Goal: Navigation & Orientation: Understand site structure

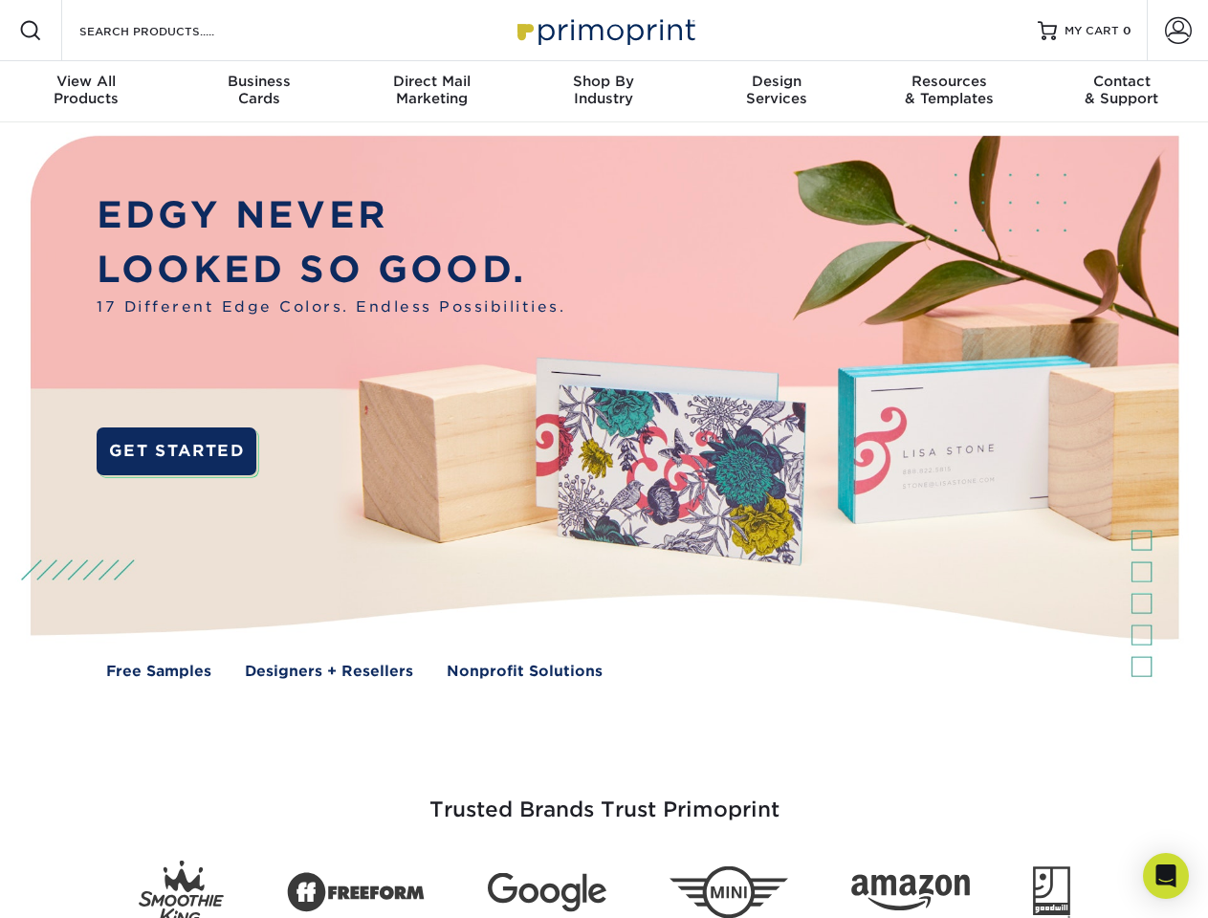
click at [604, 459] on img at bounding box center [604, 421] width 1196 height 598
click at [31, 31] on span at bounding box center [30, 30] width 23 height 23
click at [1178, 31] on span at bounding box center [1178, 30] width 27 height 27
click at [86, 92] on div "View All Products" at bounding box center [86, 90] width 172 height 34
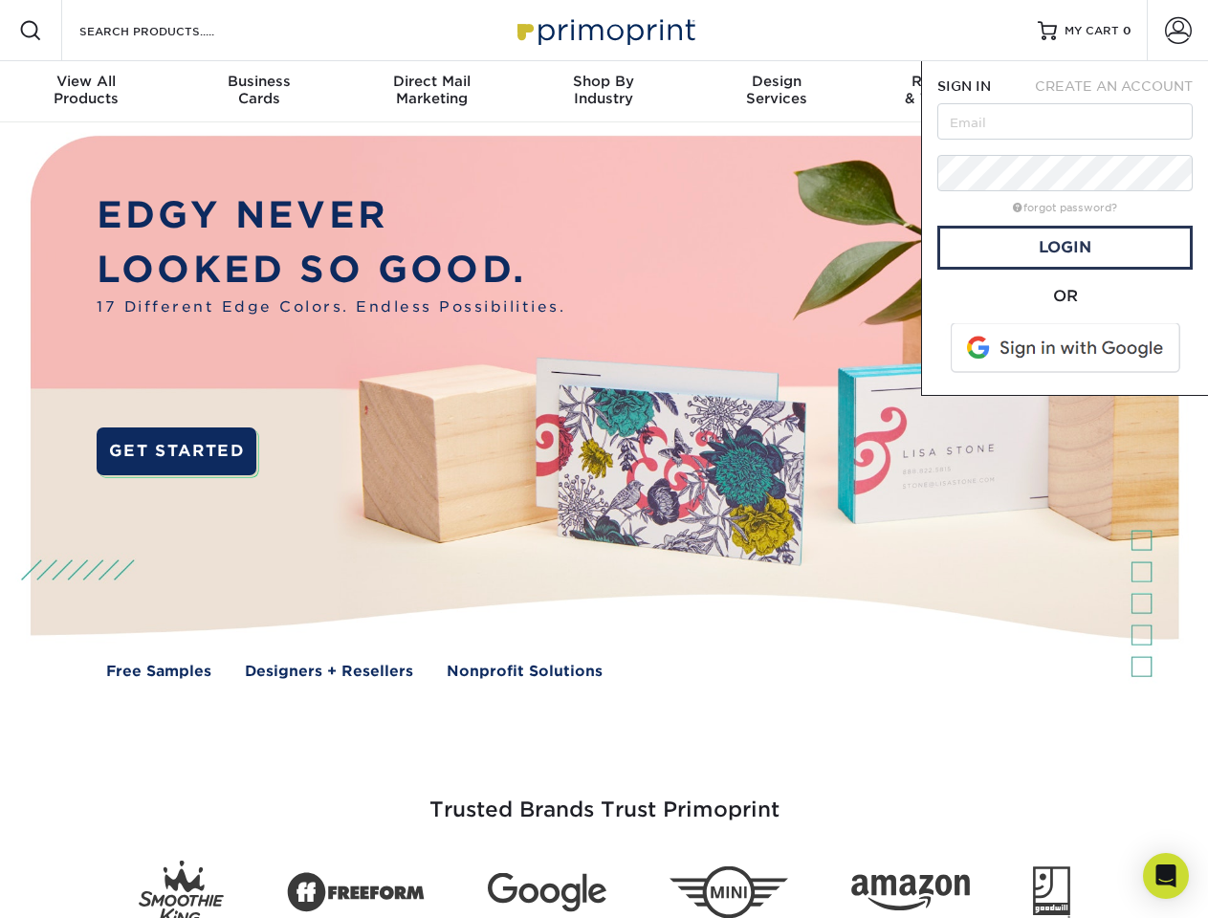
click at [258, 92] on div "Business Cards" at bounding box center [258, 90] width 172 height 34
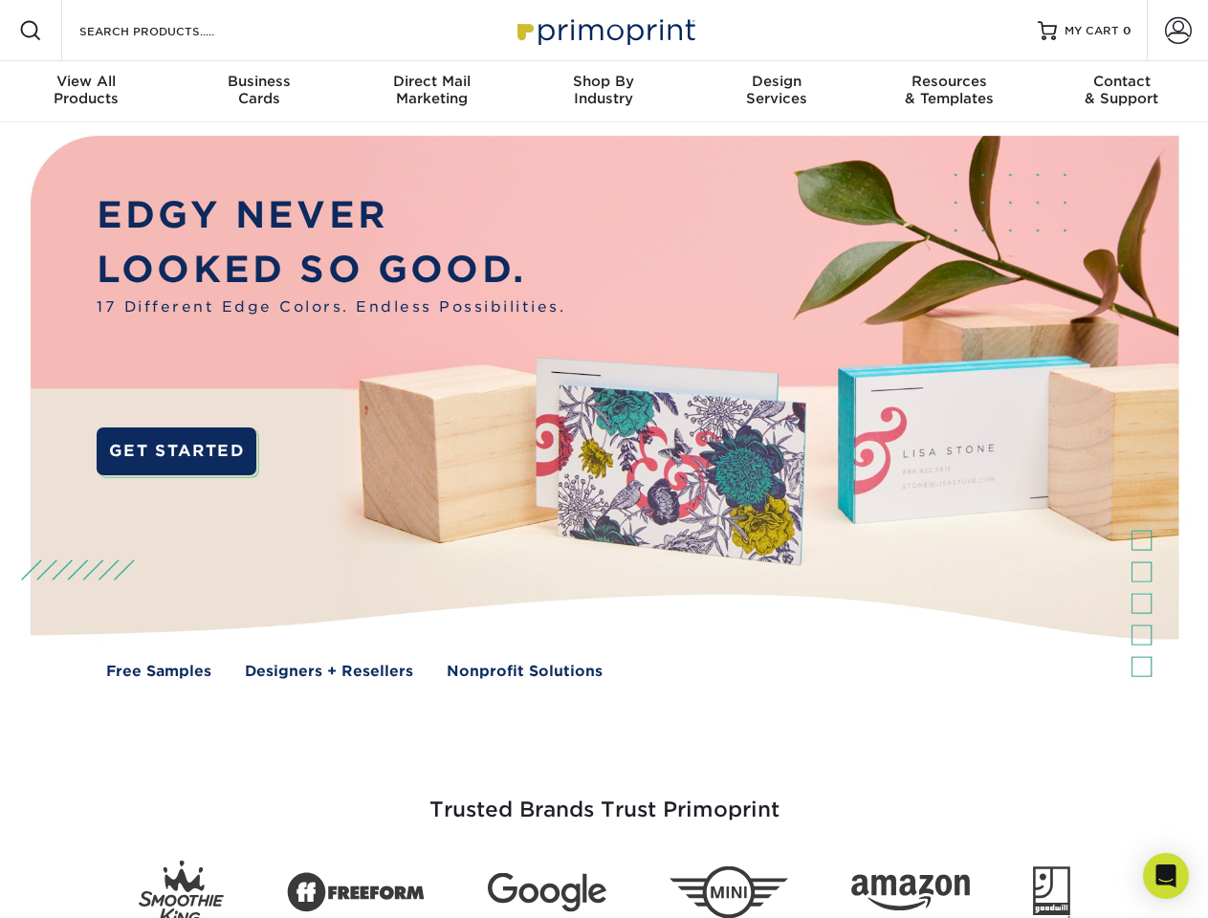
click at [431, 92] on div "Direct Mail Marketing" at bounding box center [431, 90] width 172 height 34
click at [604, 92] on div "Shop By Industry" at bounding box center [604, 90] width 172 height 34
click at [777, 92] on div "Design Services" at bounding box center [777, 90] width 172 height 34
click at [949, 92] on div "Resources & Templates" at bounding box center [949, 90] width 172 height 34
click at [1122, 92] on div "Contact & Support" at bounding box center [1122, 90] width 172 height 34
